Goal: Navigation & Orientation: Find specific page/section

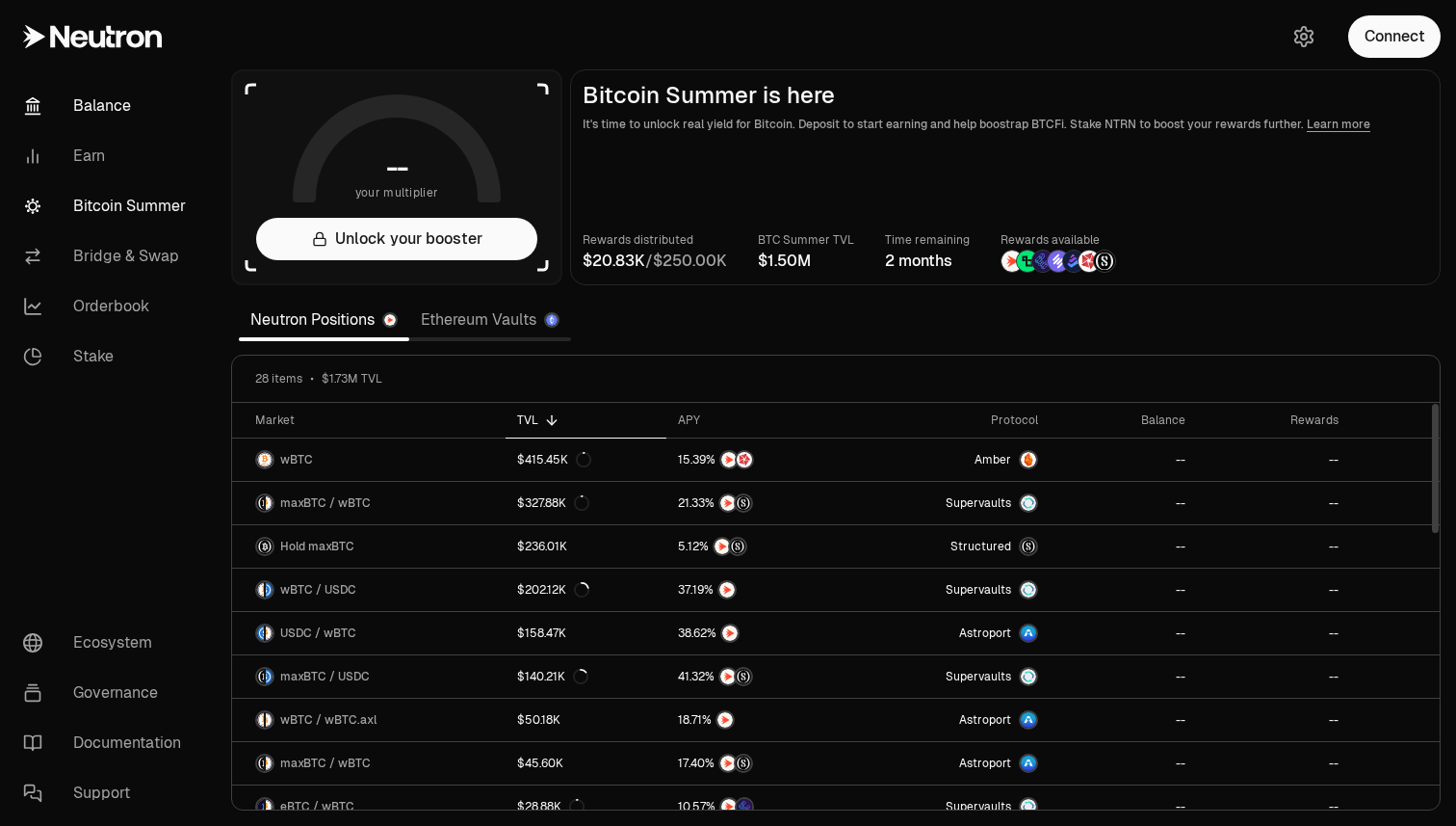
click at [92, 105] on link "Balance" at bounding box center [107, 105] width 200 height 50
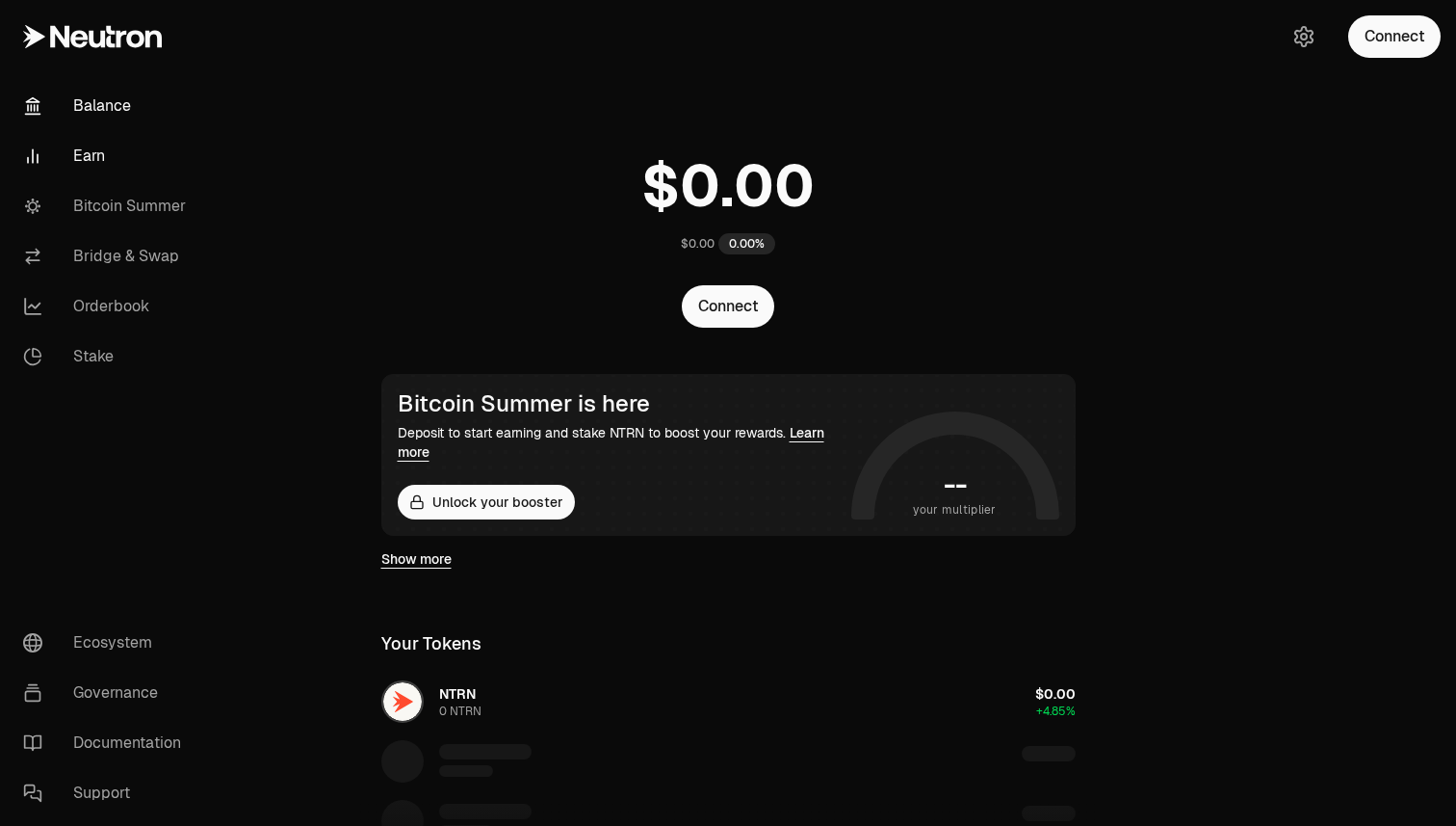
click at [91, 158] on link "Earn" at bounding box center [107, 155] width 200 height 50
